Goal: Task Accomplishment & Management: Manage account settings

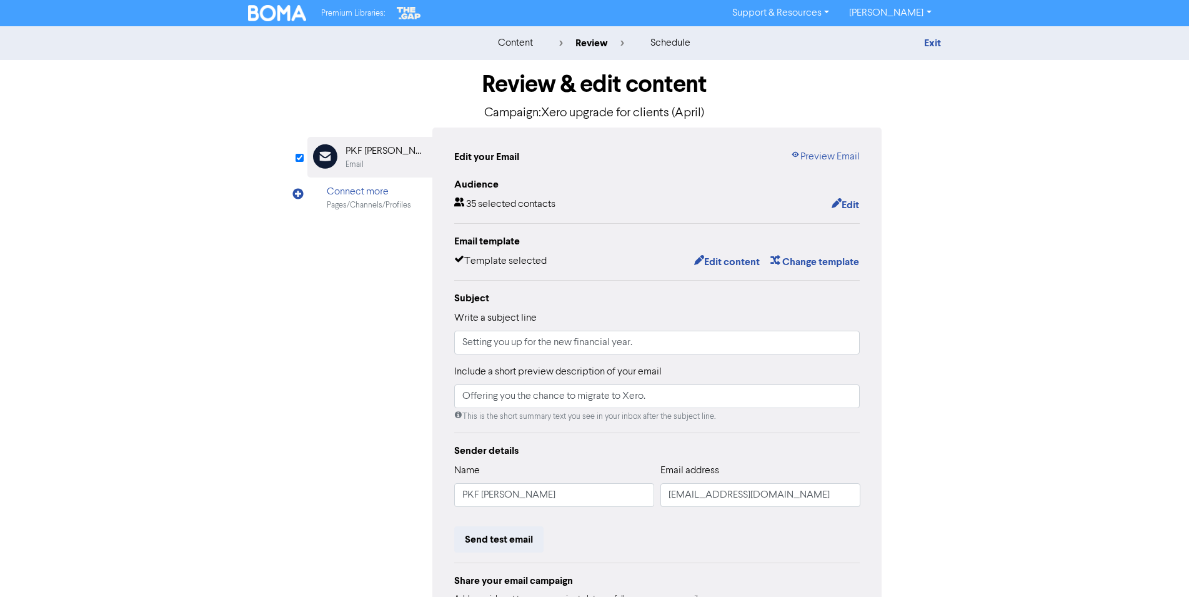
click at [932, 35] on div "content review schedule Exit" at bounding box center [594, 43] width 1189 height 34
click at [936, 38] on link "Exit" at bounding box center [932, 43] width 17 height 12
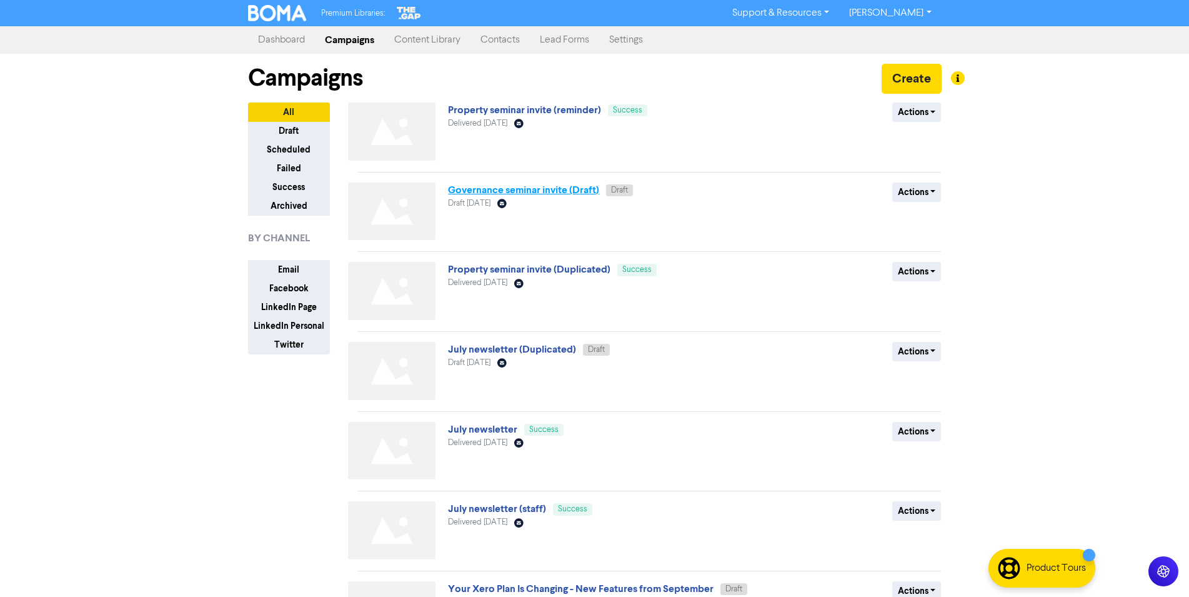
click at [479, 191] on link "Governance seminar invite (Draft)" at bounding box center [523, 190] width 151 height 12
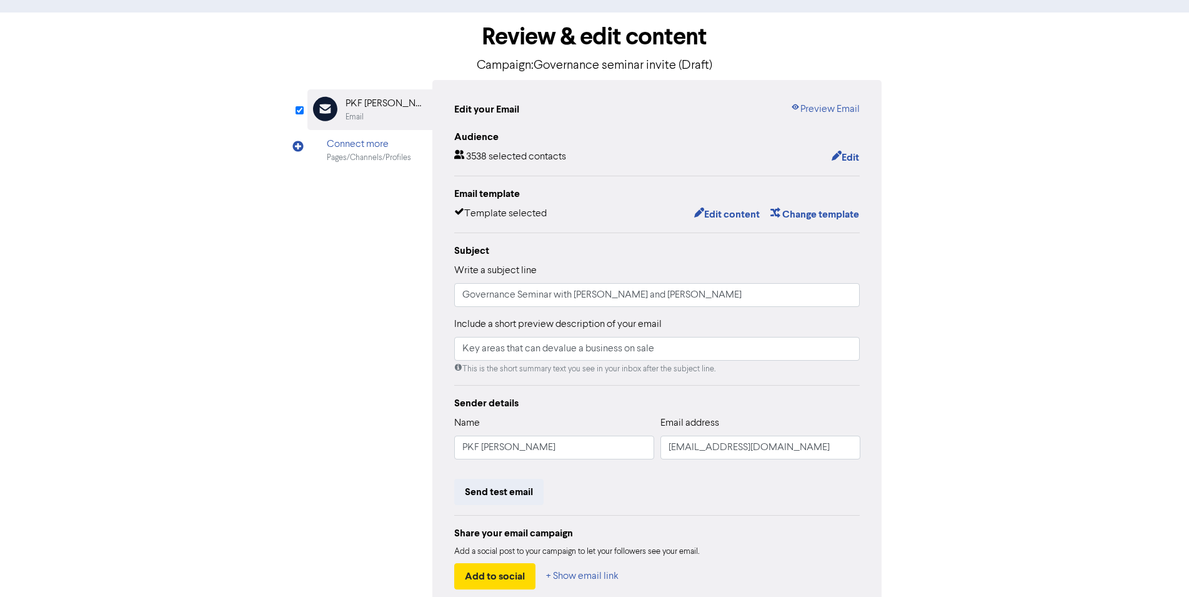
scroll to position [64, 0]
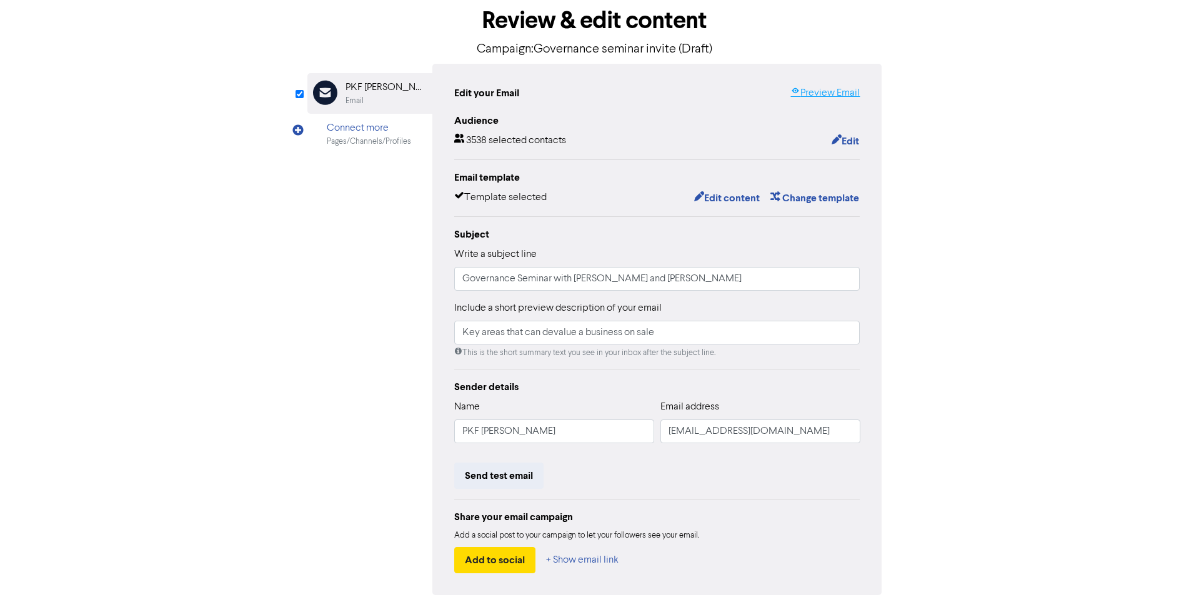
click at [842, 87] on link "Preview Email" at bounding box center [825, 93] width 69 height 15
click at [510, 467] on button "Send test email" at bounding box center [498, 475] width 89 height 26
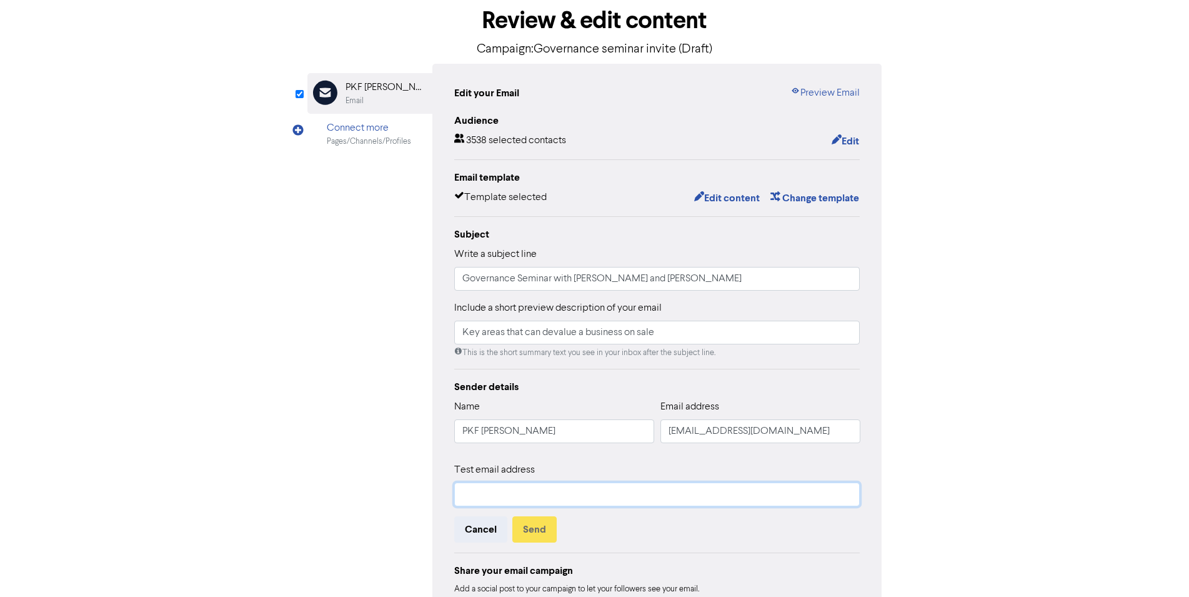
click at [505, 494] on input "text" at bounding box center [657, 494] width 406 height 24
type input "[EMAIL_ADDRESS][DOMAIN_NAME]"
click at [531, 522] on button "Send" at bounding box center [534, 529] width 44 height 26
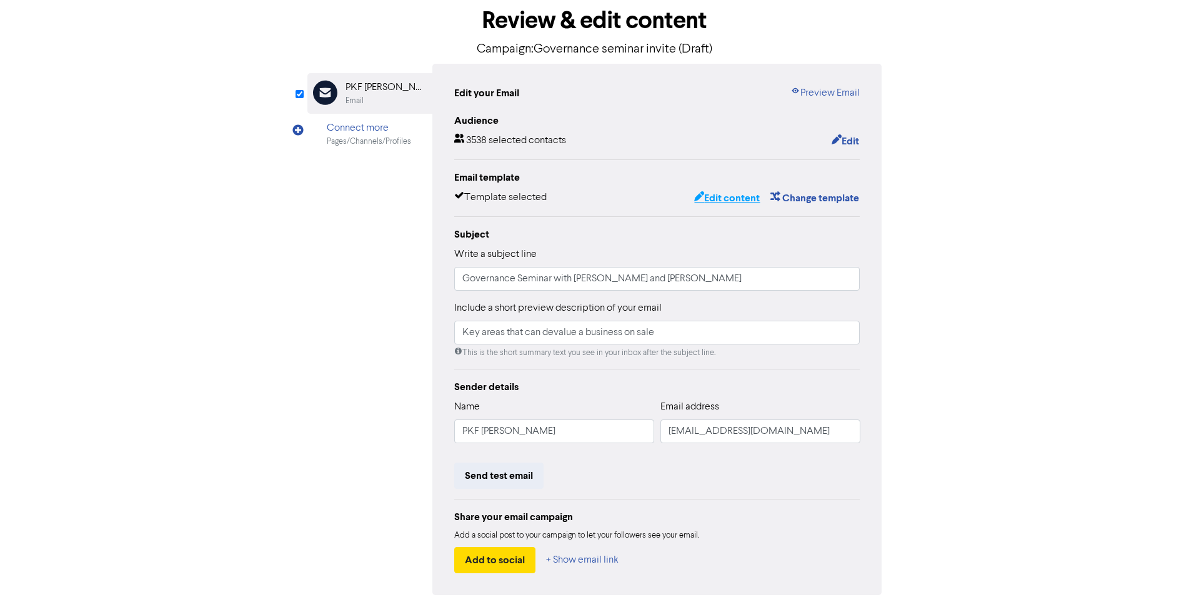
click at [714, 192] on button "Edit content" at bounding box center [727, 198] width 67 height 16
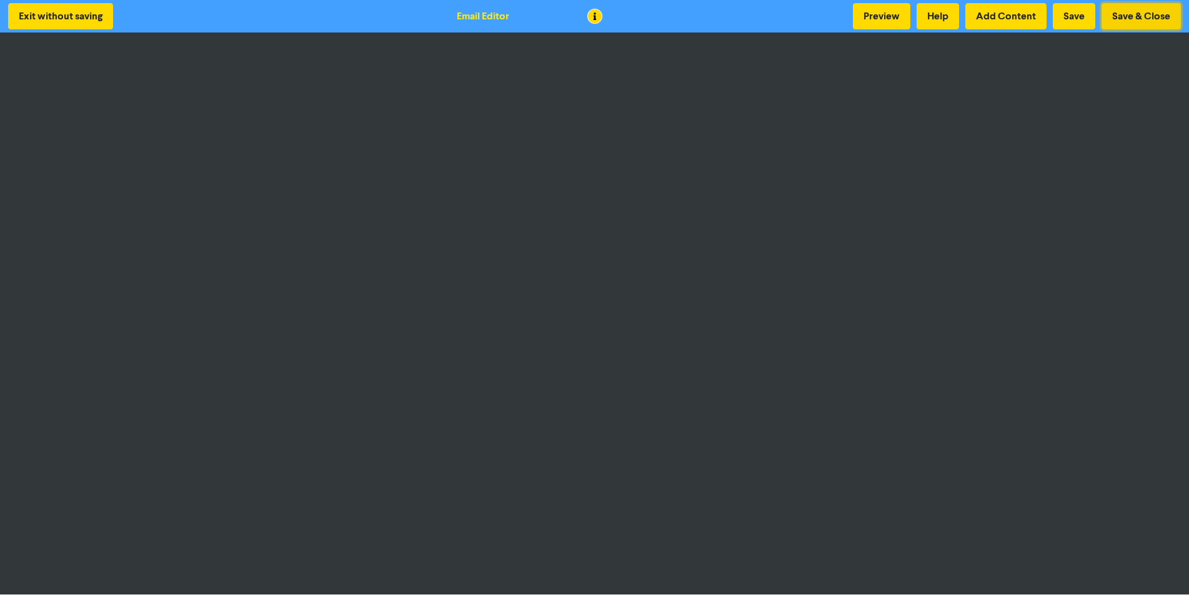
click at [1148, 12] on button "Save & Close" at bounding box center [1141, 16] width 79 height 26
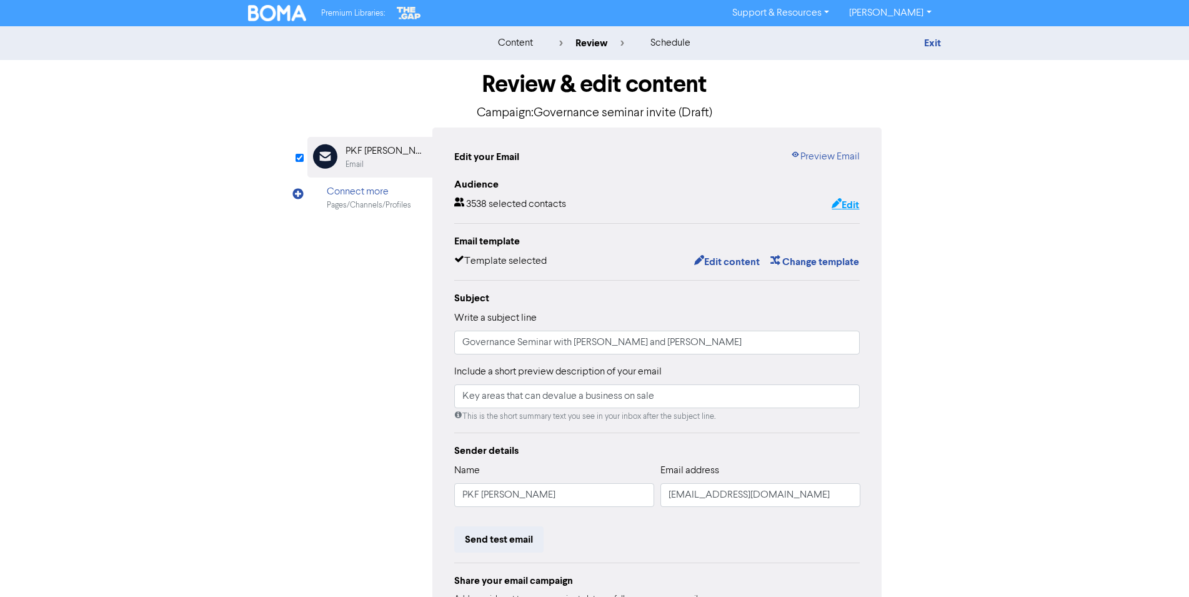
click at [848, 200] on button "Edit" at bounding box center [845, 205] width 29 height 16
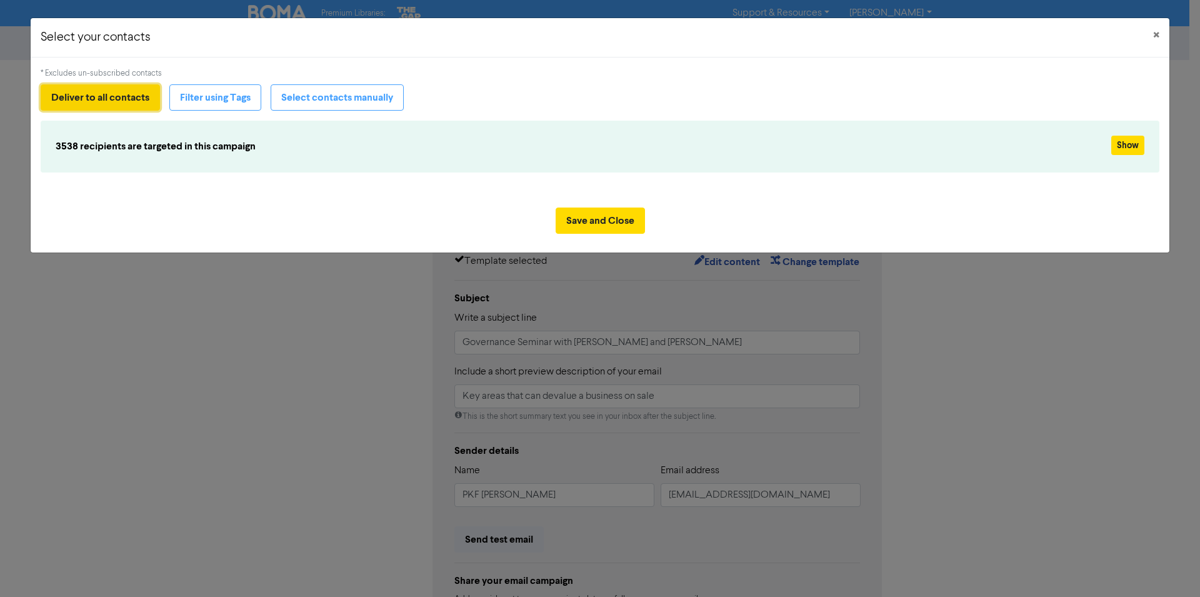
click at [122, 96] on button "Deliver to all contacts" at bounding box center [100, 97] width 119 height 26
click at [595, 219] on button "Save and Close" at bounding box center [600, 220] width 89 height 26
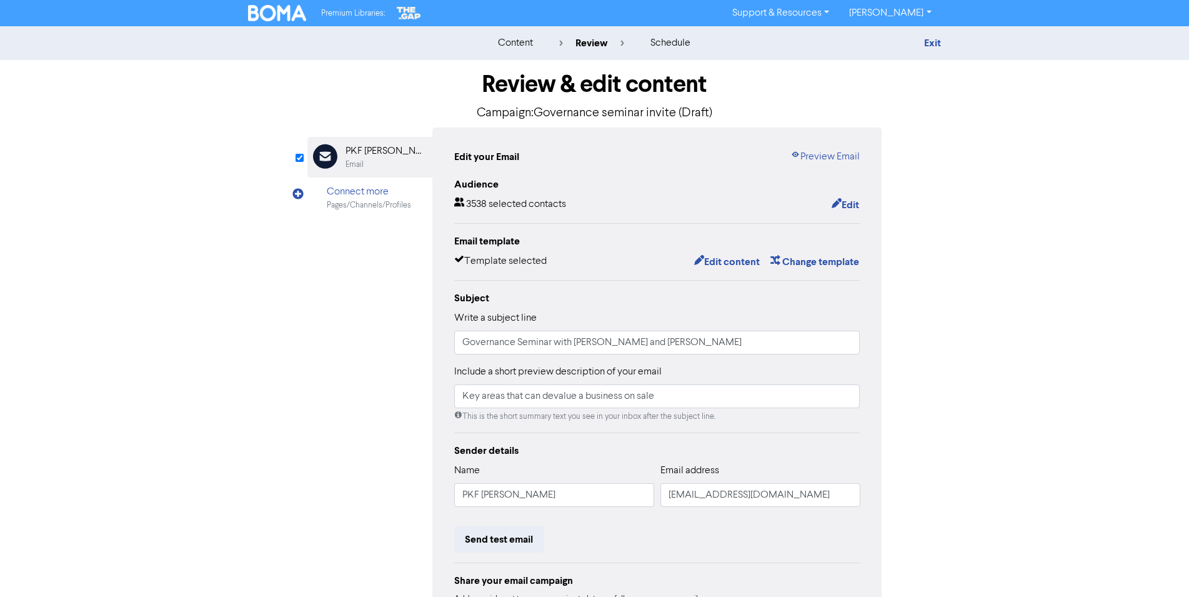
click at [294, 358] on div "Review & edit content Campaign: Governance seminar invite (Draft) Email Created…" at bounding box center [595, 387] width 712 height 655
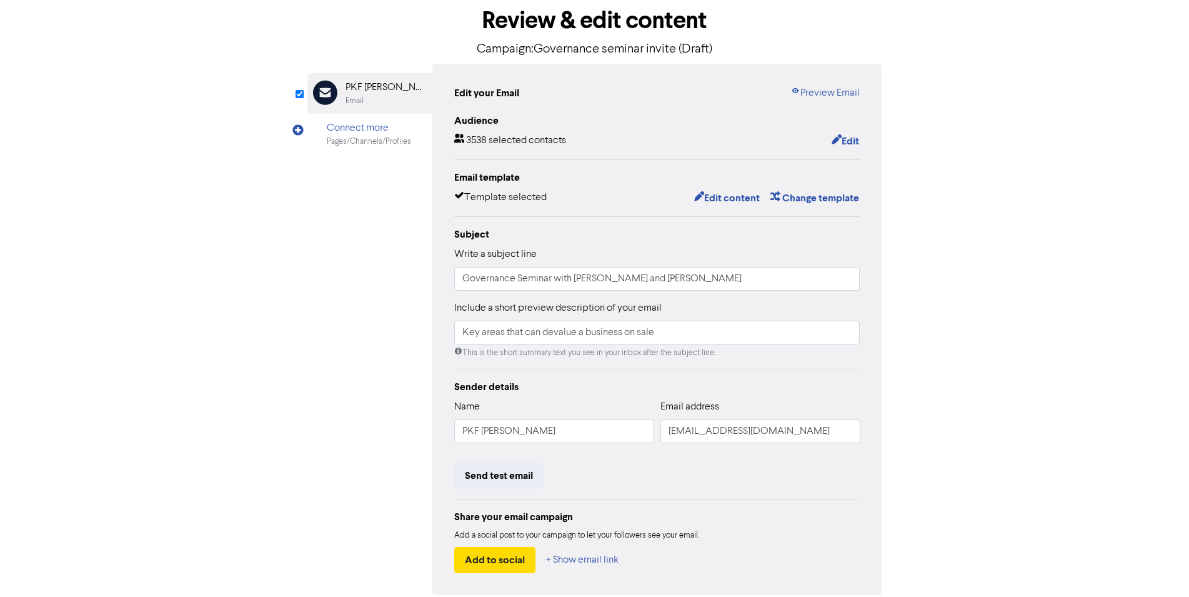
scroll to position [119, 0]
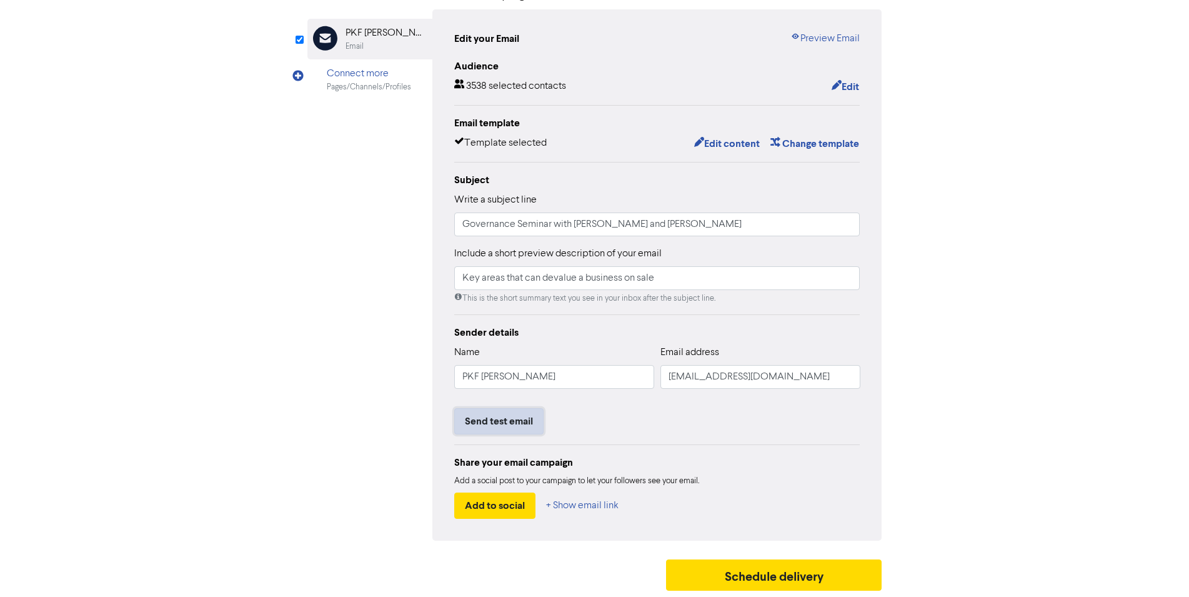
click at [487, 412] on button "Send test email" at bounding box center [498, 421] width 89 height 26
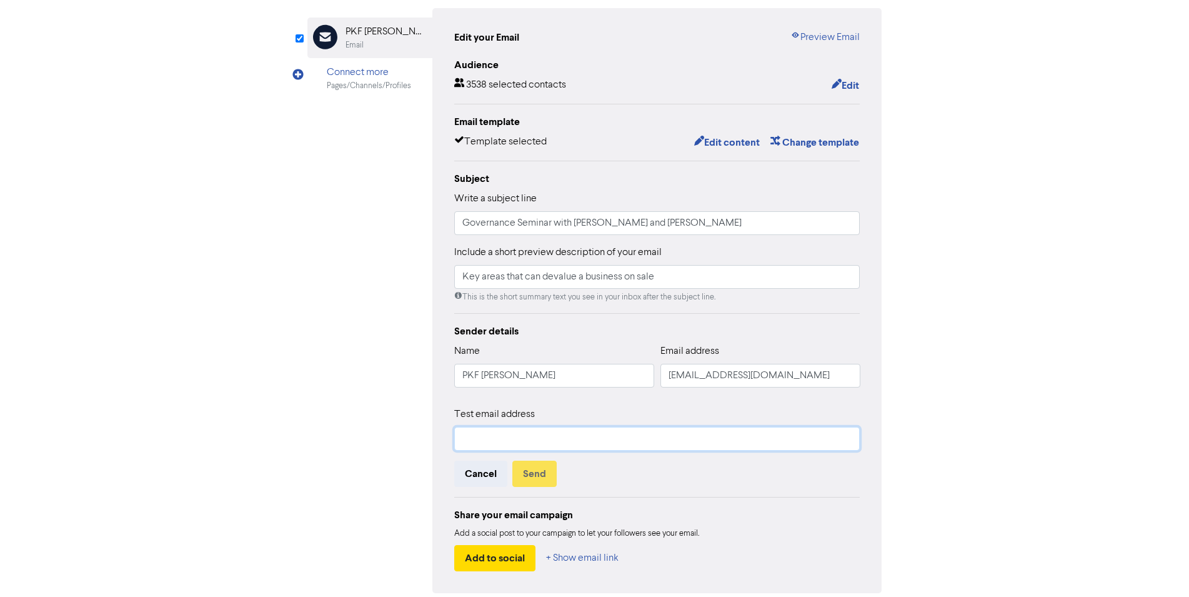
click at [548, 441] on input "text" at bounding box center [657, 439] width 406 height 24
type input "[EMAIL_ADDRESS][DOMAIN_NAME]"
click at [475, 277] on input "Key areas that can devalue a business on sale" at bounding box center [657, 277] width 406 height 24
click at [476, 277] on input "Key areas that can devalue a business on sale" at bounding box center [657, 277] width 406 height 24
click at [744, 275] on input "Understand the areas that can devalue a business on sale" at bounding box center [657, 277] width 406 height 24
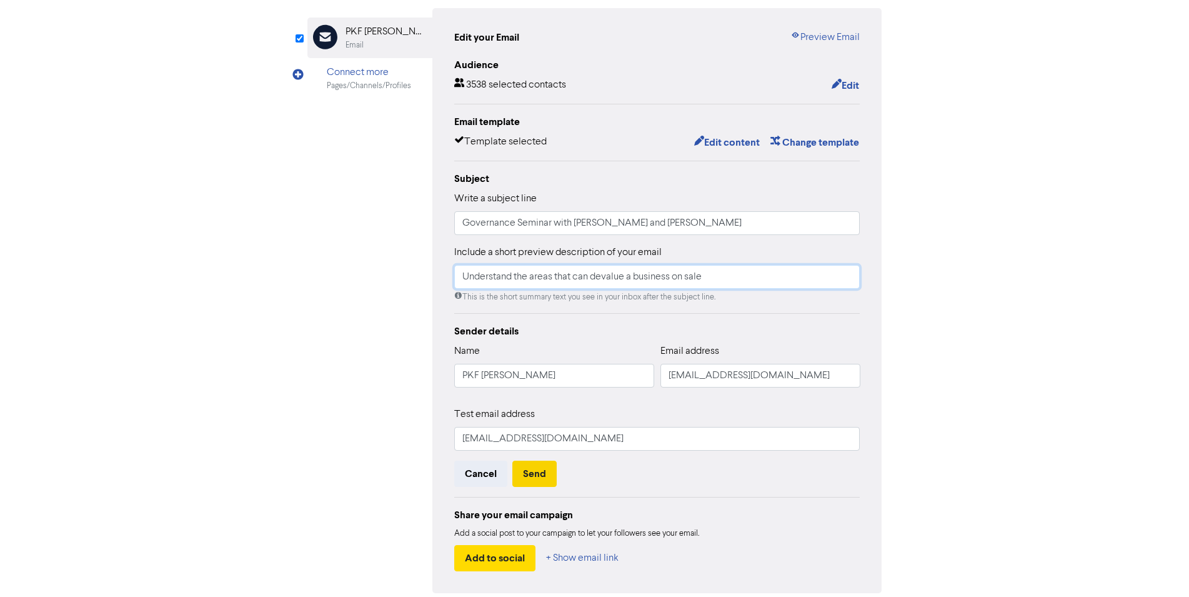
type input "Understand the areas that can devalue a business on sale"
click at [538, 472] on button "Send" at bounding box center [534, 474] width 44 height 26
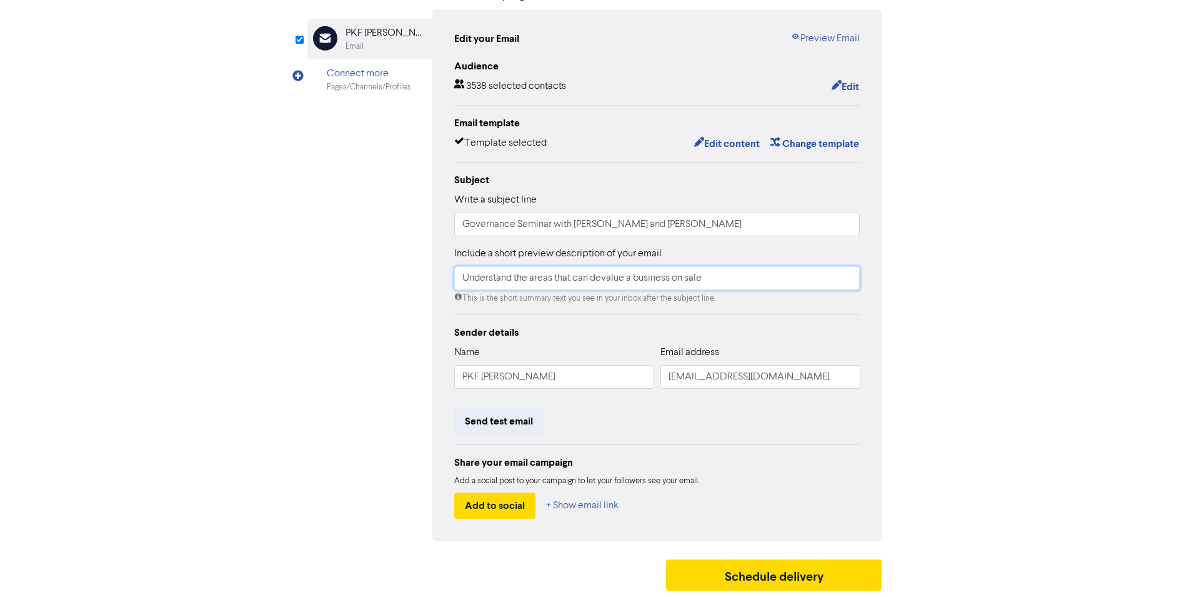
click at [633, 277] on input "Understand the areas that can devalue a business on sale" at bounding box center [657, 278] width 406 height 24
click at [292, 365] on div "Review & edit content Campaign: Governance seminar invite (Draft) Email Created…" at bounding box center [595, 269] width 712 height 655
click at [788, 572] on button "Schedule delivery" at bounding box center [774, 574] width 216 height 31
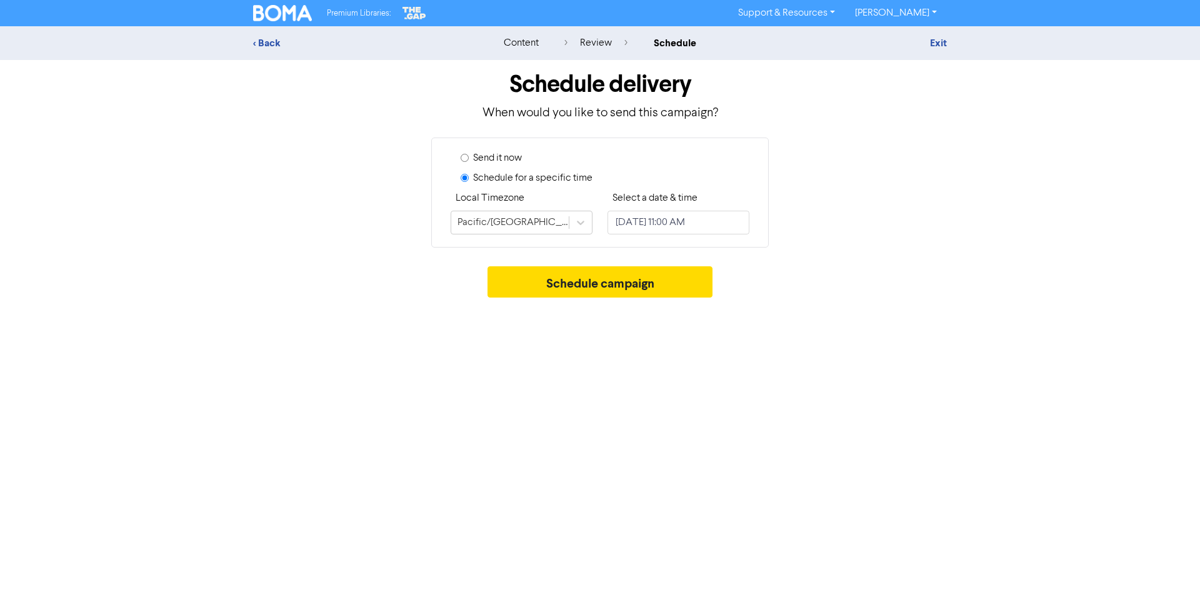
click at [486, 157] on label "Send it now" at bounding box center [497, 158] width 49 height 15
click at [469, 157] on input "Send it now" at bounding box center [465, 158] width 8 height 8
radio input "true"
radio input "false"
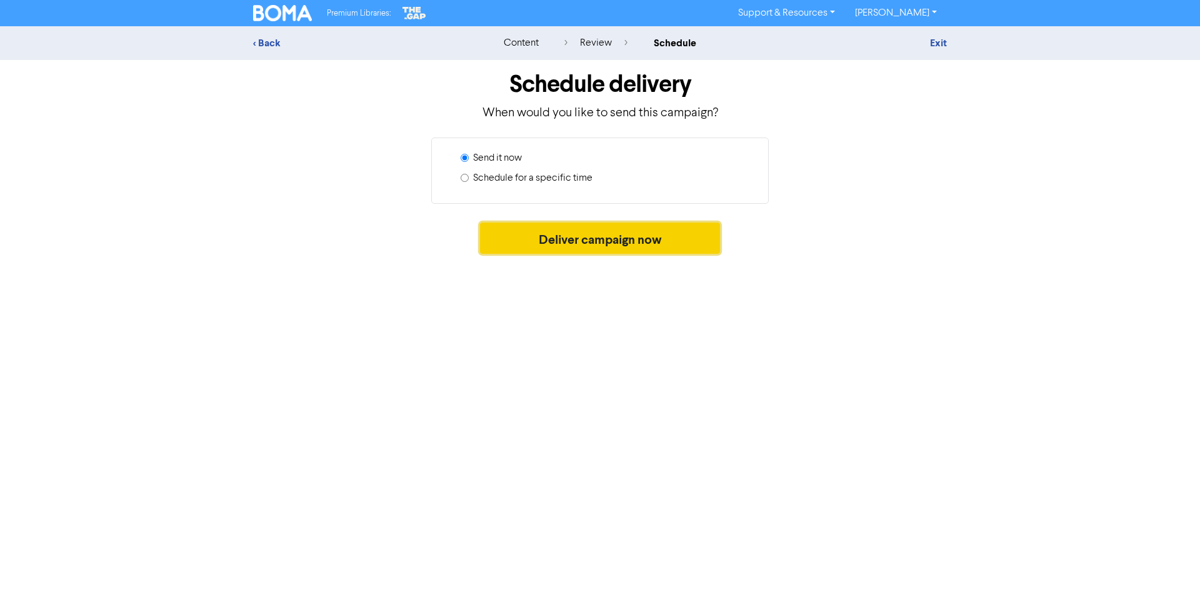
click at [588, 242] on button "Deliver campaign now" at bounding box center [600, 237] width 241 height 31
